Goal: Information Seeking & Learning: Learn about a topic

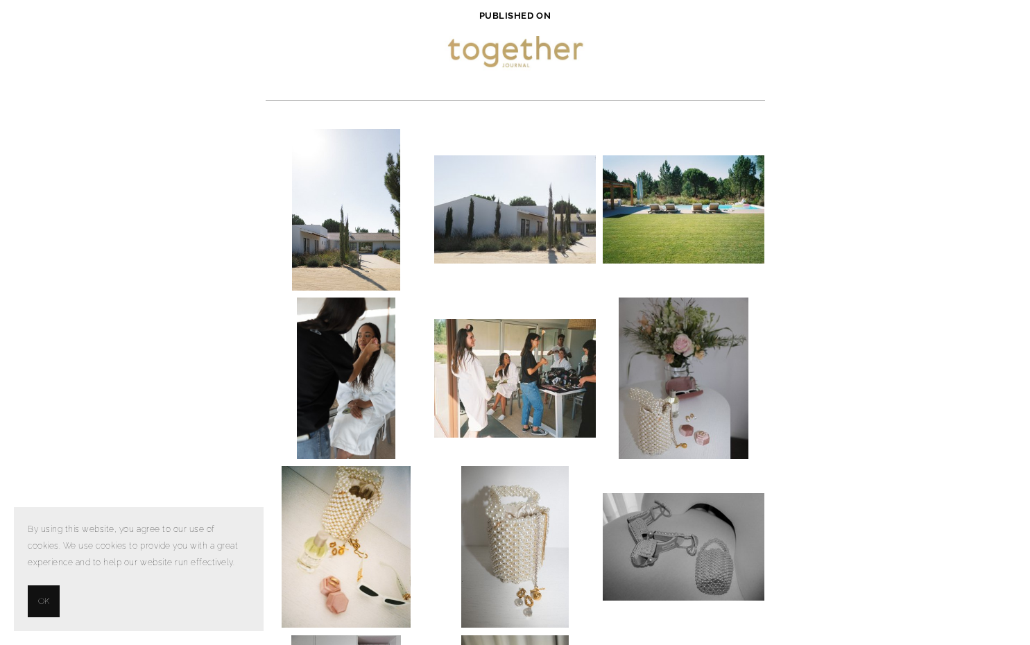
scroll to position [231, 0]
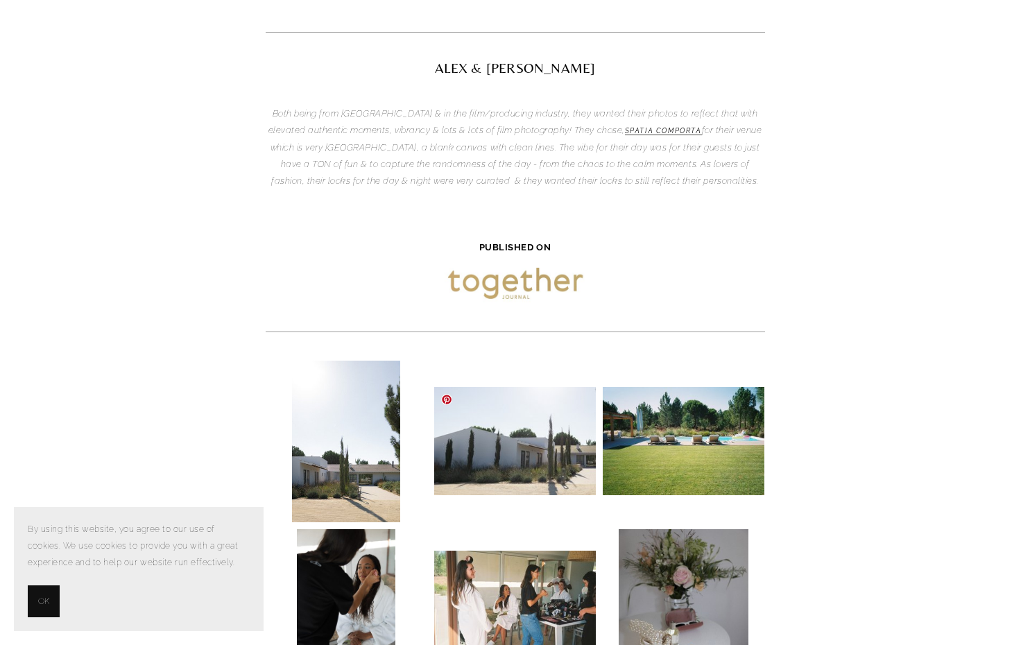
click at [506, 424] on img at bounding box center [515, 440] width 162 height 107
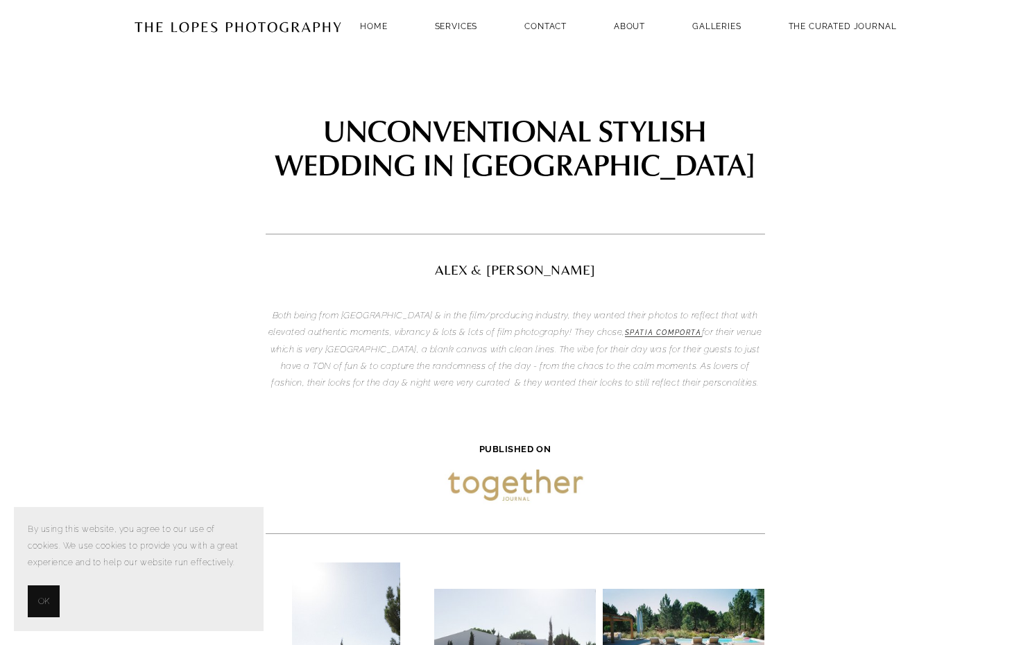
scroll to position [0, 0]
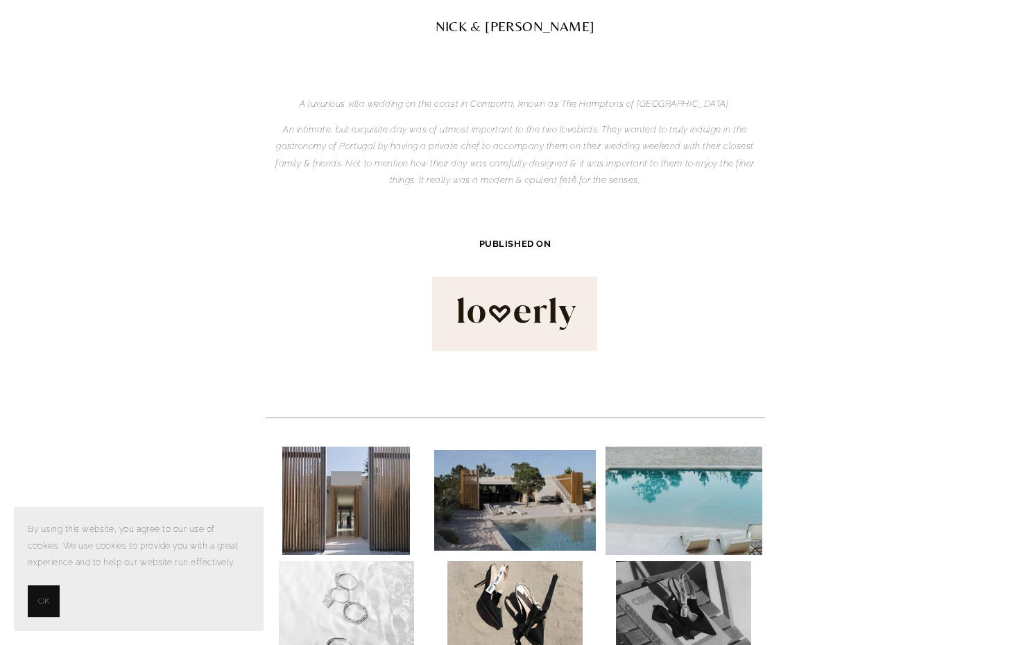
scroll to position [462, 0]
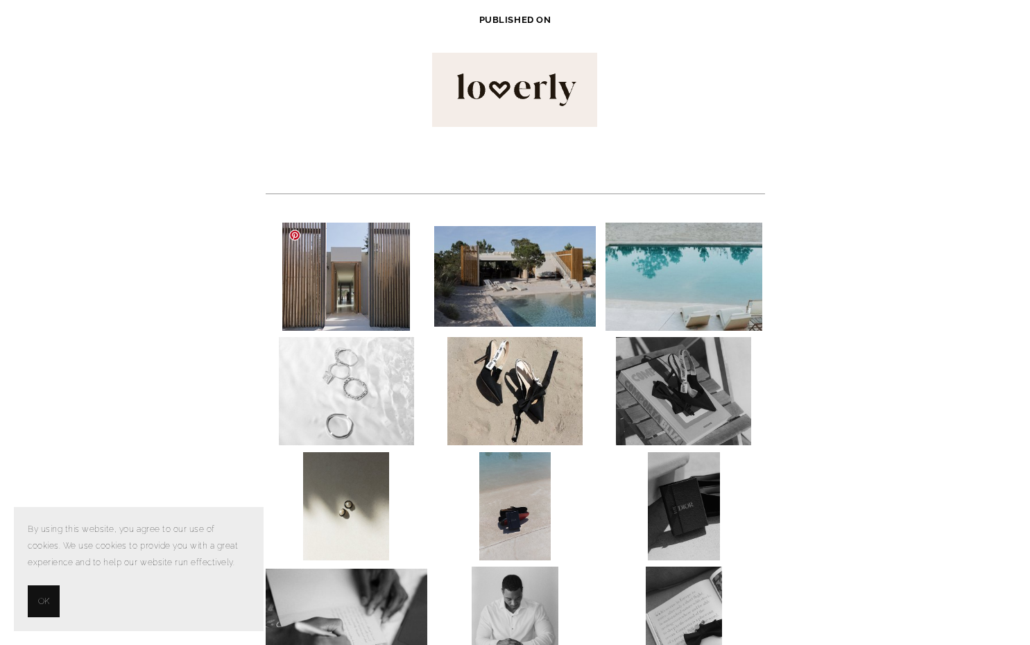
click at [354, 302] on img at bounding box center [346, 277] width 128 height 108
click at [508, 289] on img at bounding box center [515, 276] width 162 height 101
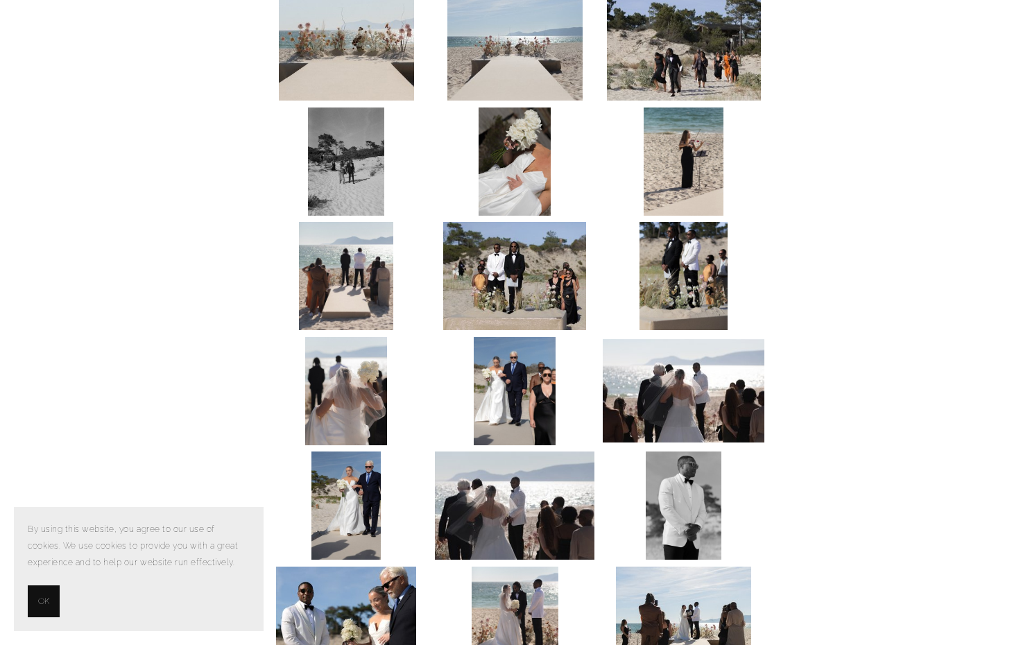
scroll to position [1618, 0]
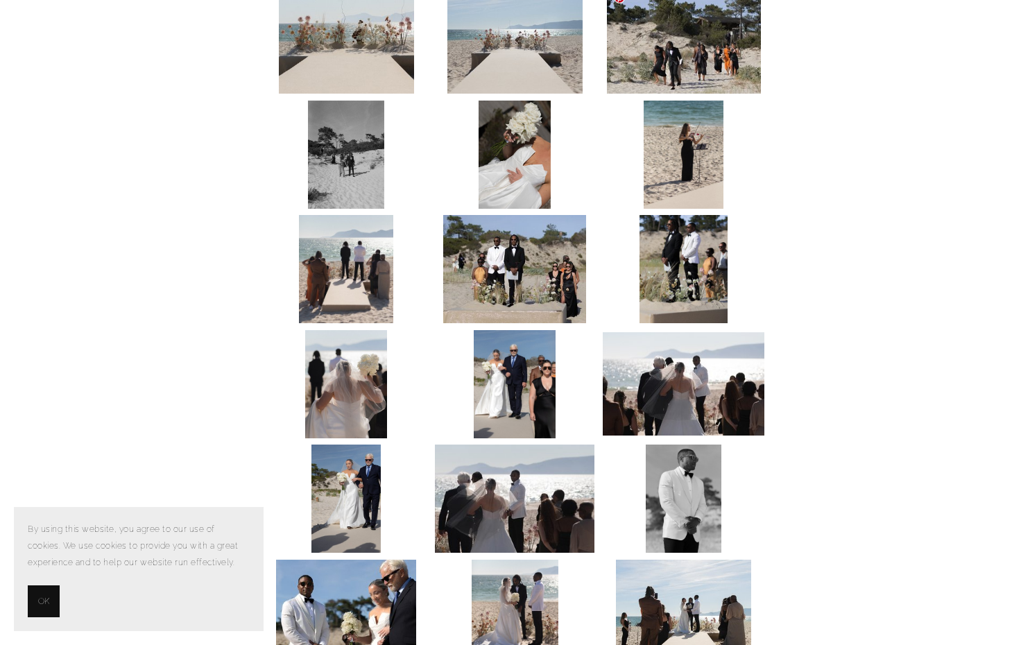
click at [666, 58] on img at bounding box center [684, 39] width 154 height 108
click at [716, 163] on img at bounding box center [683, 155] width 80 height 108
click at [668, 188] on img at bounding box center [683, 155] width 80 height 108
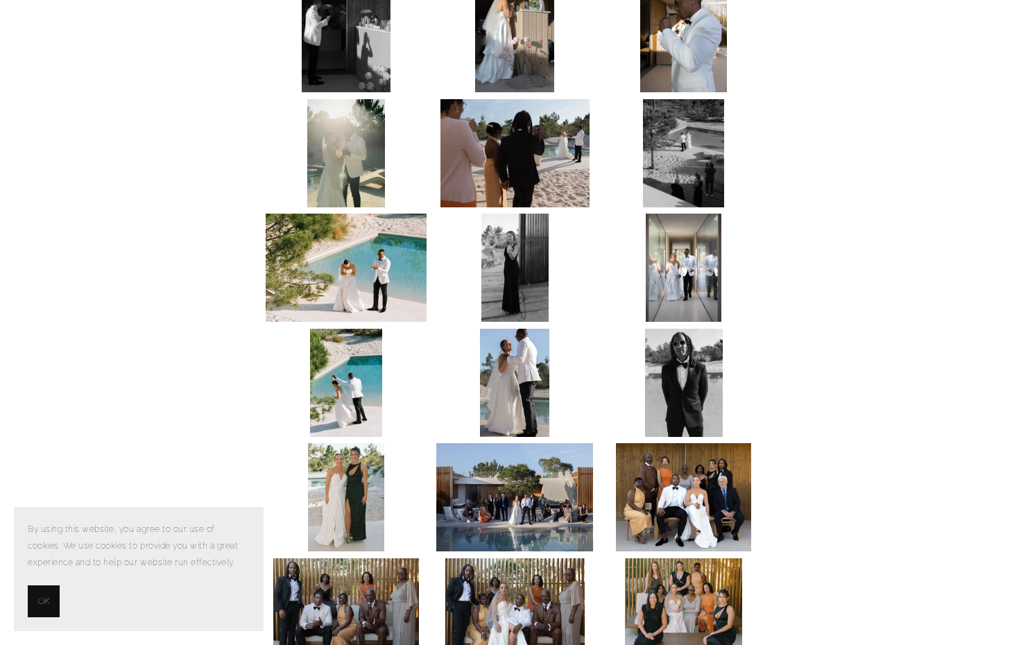
scroll to position [2773, 0]
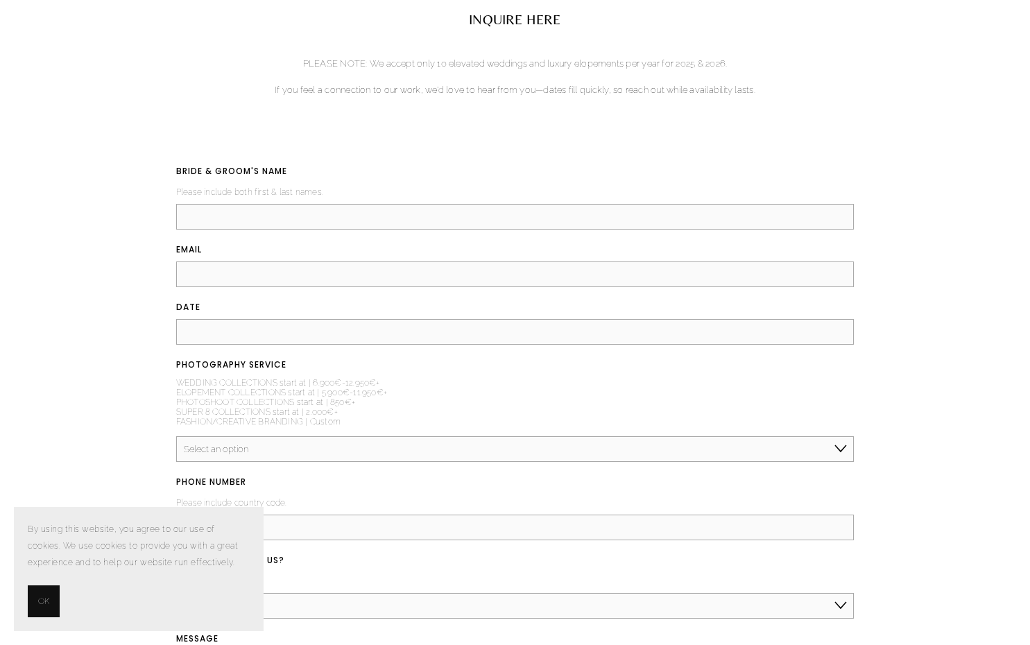
scroll to position [5492, 0]
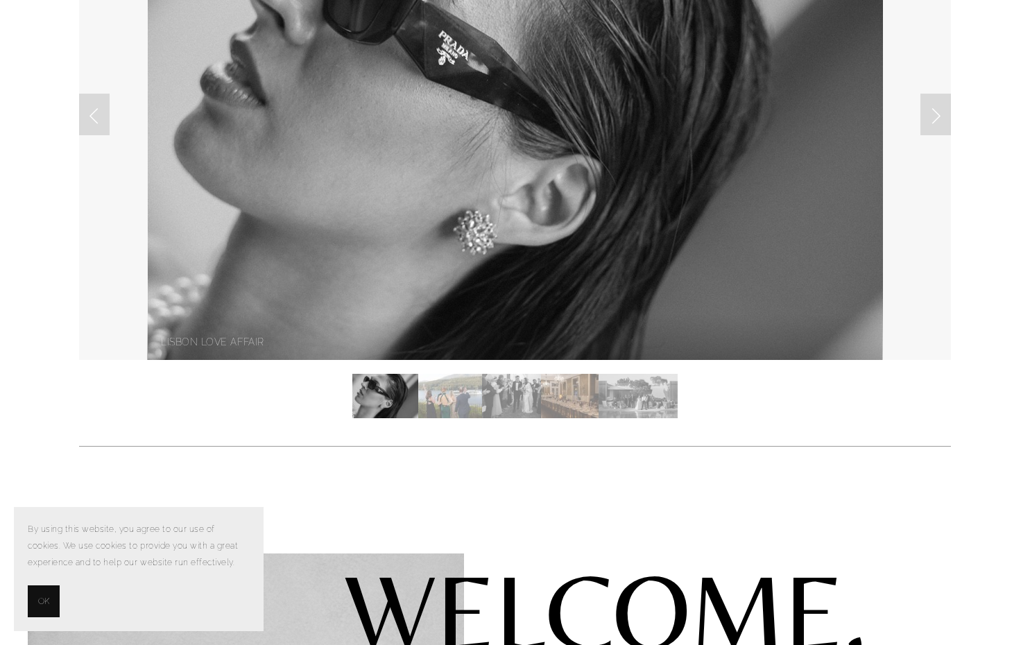
scroll to position [231, 0]
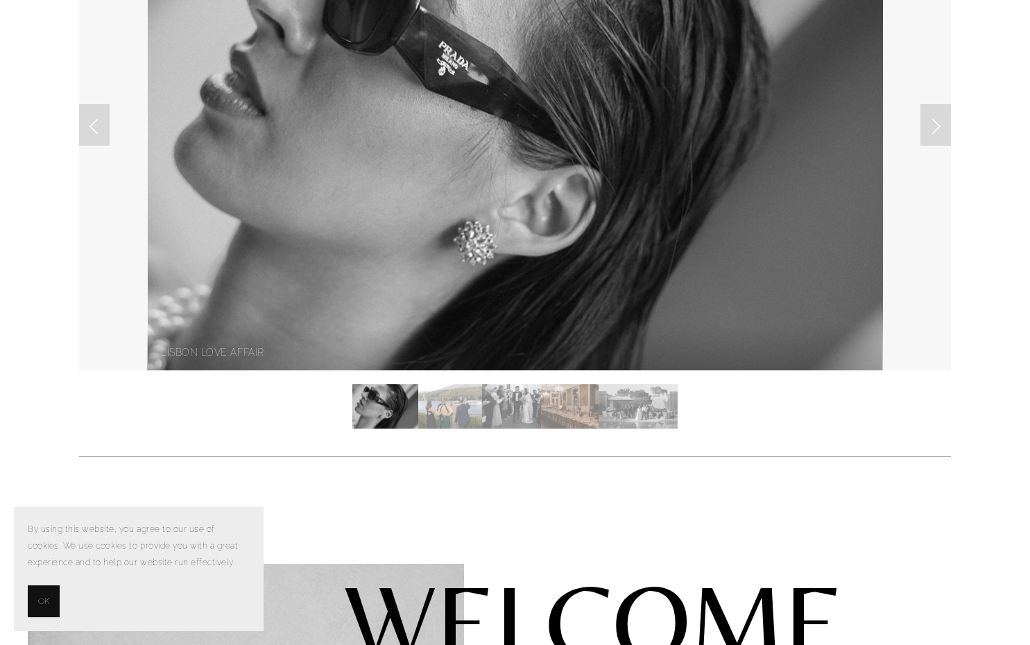
click at [458, 410] on img "Slide 2" at bounding box center [449, 406] width 63 height 44
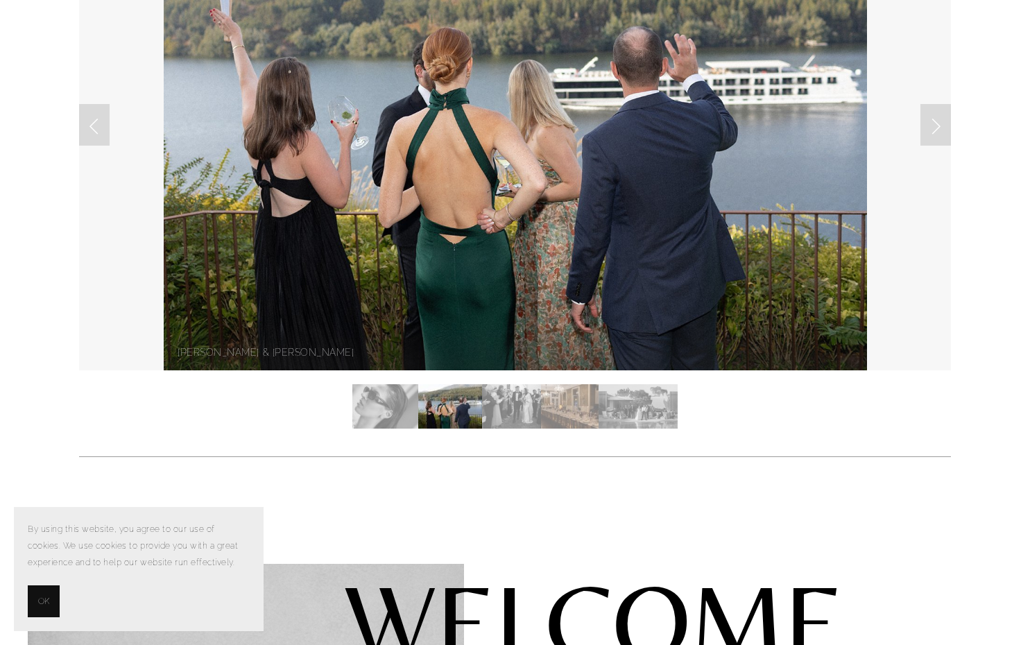
click at [517, 402] on img "Slide 3" at bounding box center [511, 406] width 59 height 44
click at [570, 407] on img "Slide 4" at bounding box center [570, 406] width 58 height 44
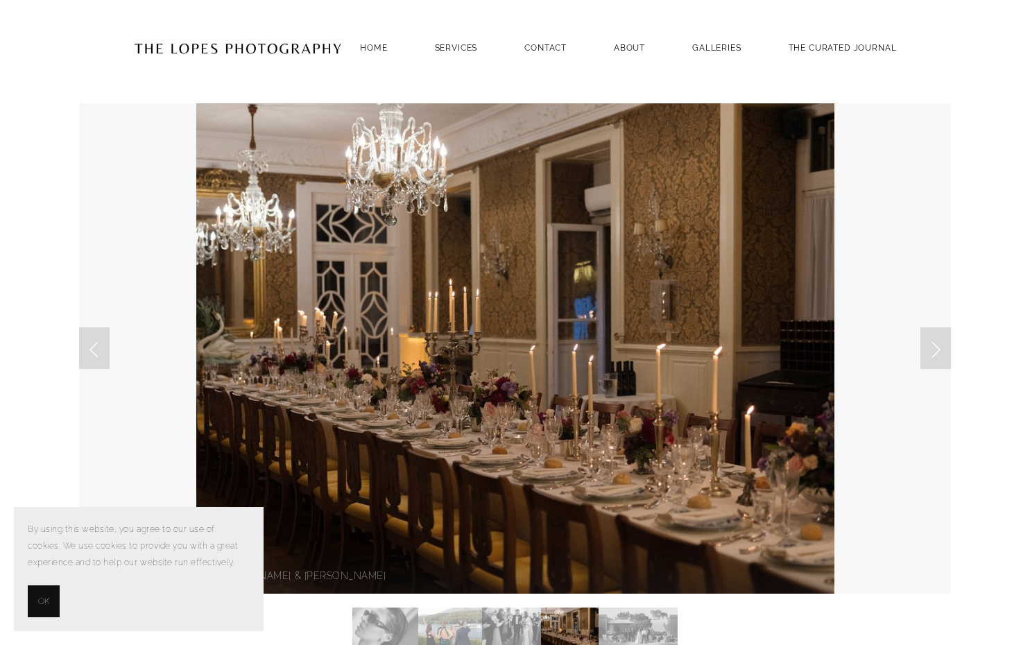
scroll to position [0, 0]
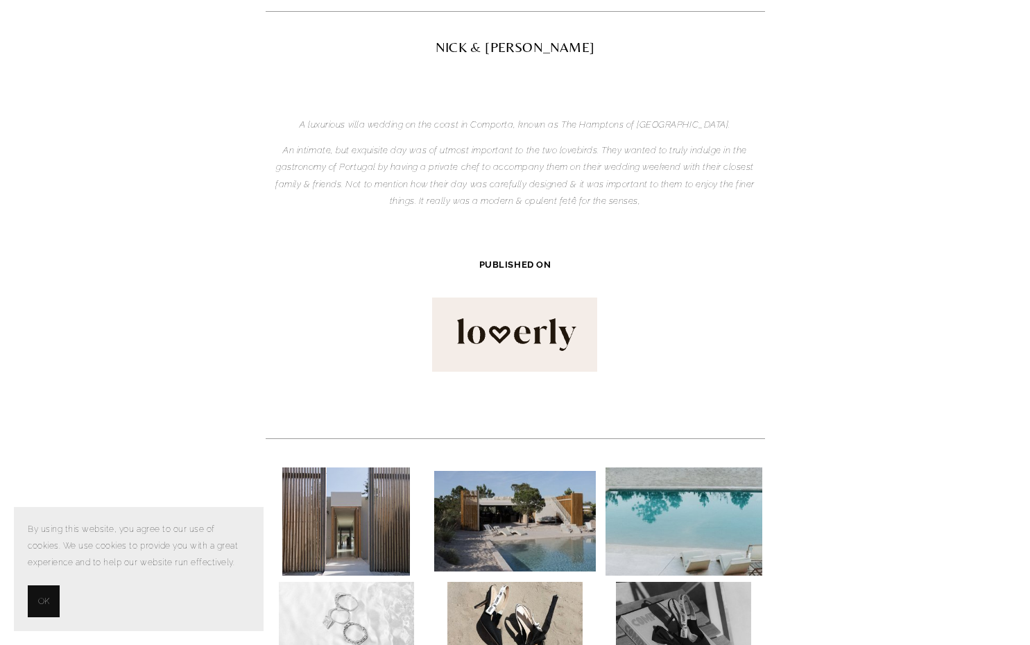
scroll to position [231, 0]
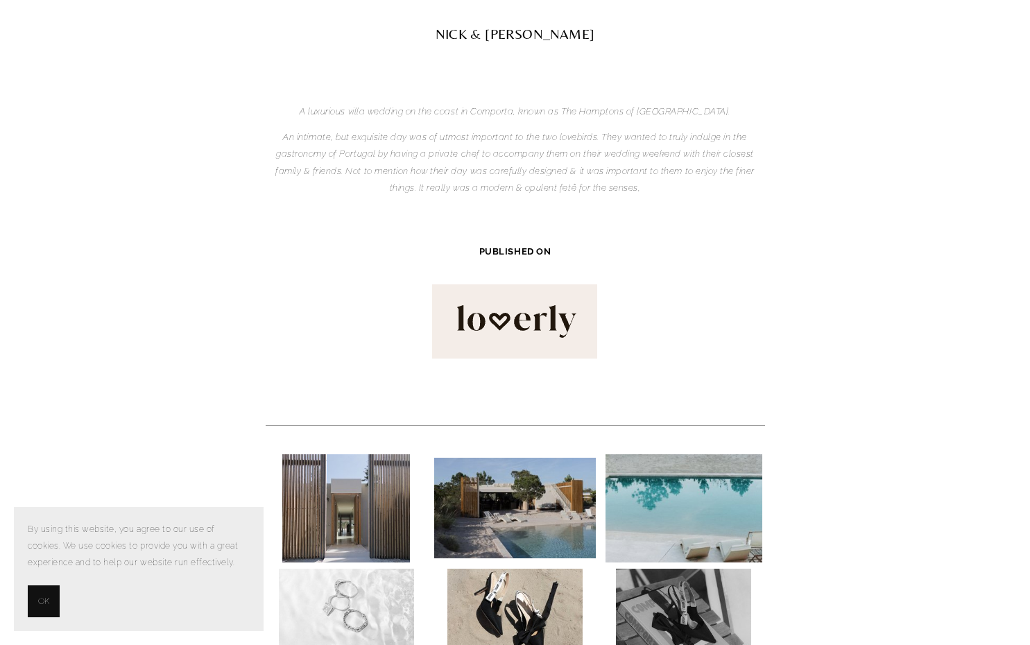
click at [499, 324] on img at bounding box center [514, 321] width 165 height 74
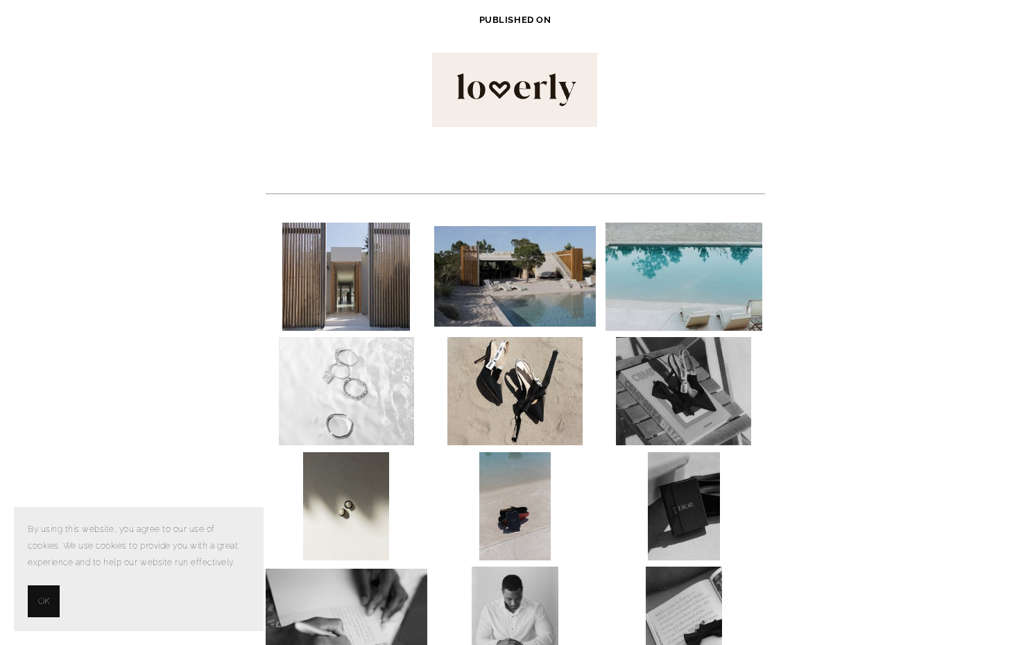
scroll to position [0, 0]
